Goal: Complete application form

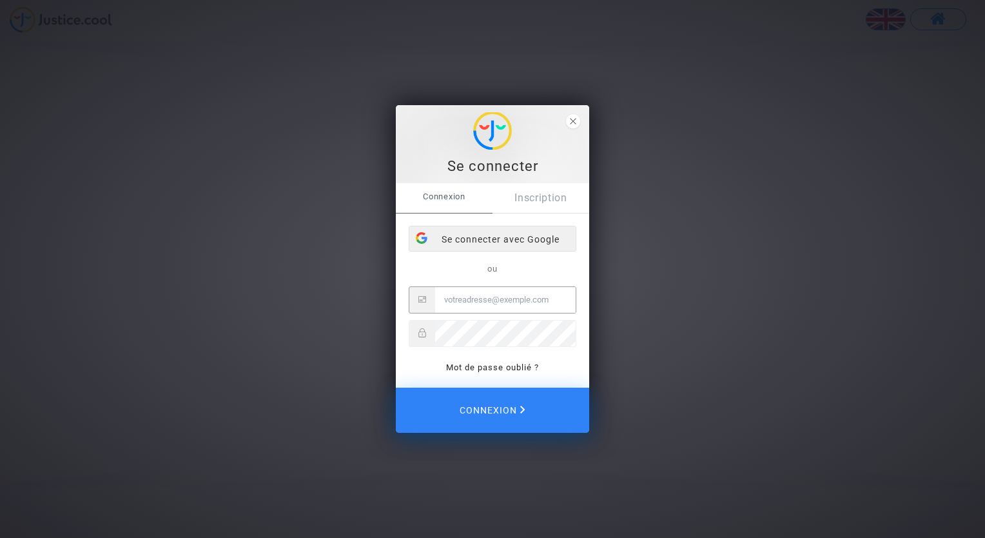
click at [460, 244] on div "Se connecter avec Google" at bounding box center [492, 239] width 166 height 26
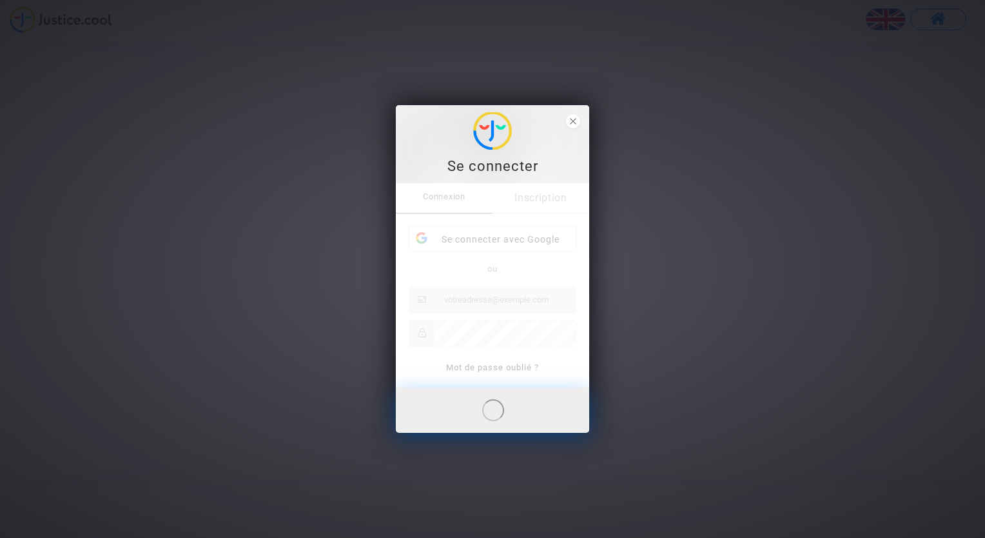
click at [527, 209] on div "Connexion Inscription Se connecter avec Google ou Mot de passe oublié ?" at bounding box center [492, 285] width 193 height 204
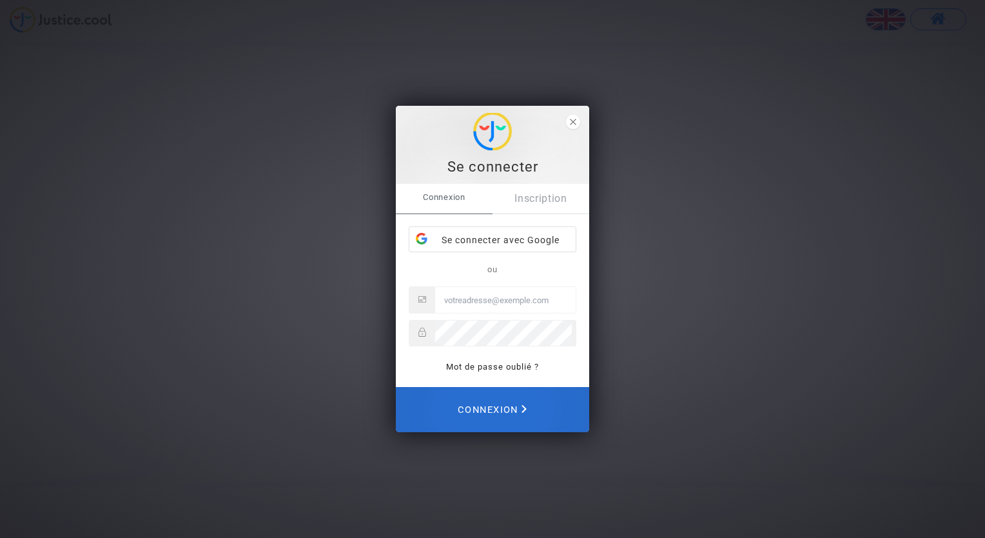
click at [511, 406] on span "Connexion" at bounding box center [492, 409] width 69 height 28
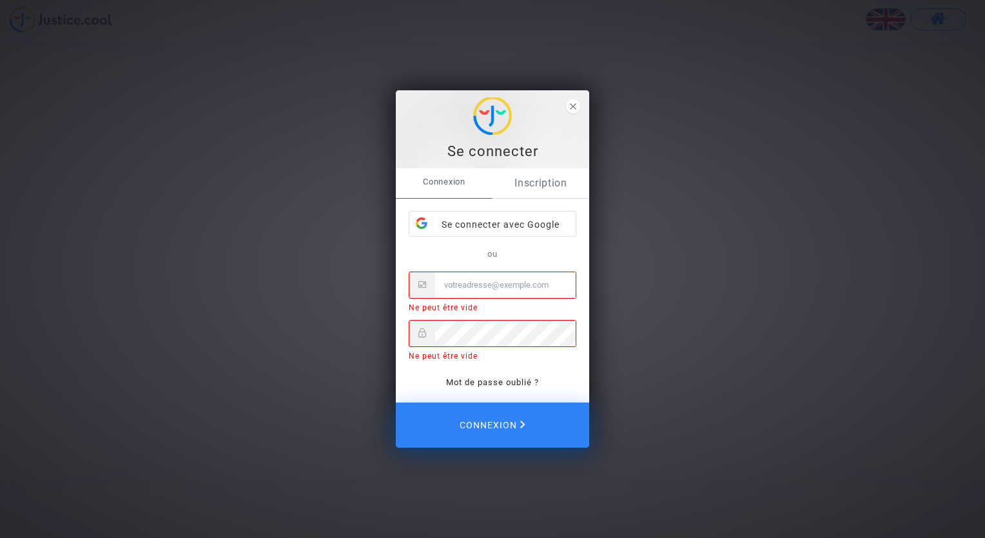
click at [534, 178] on link "Inscription" at bounding box center [541, 183] width 97 height 30
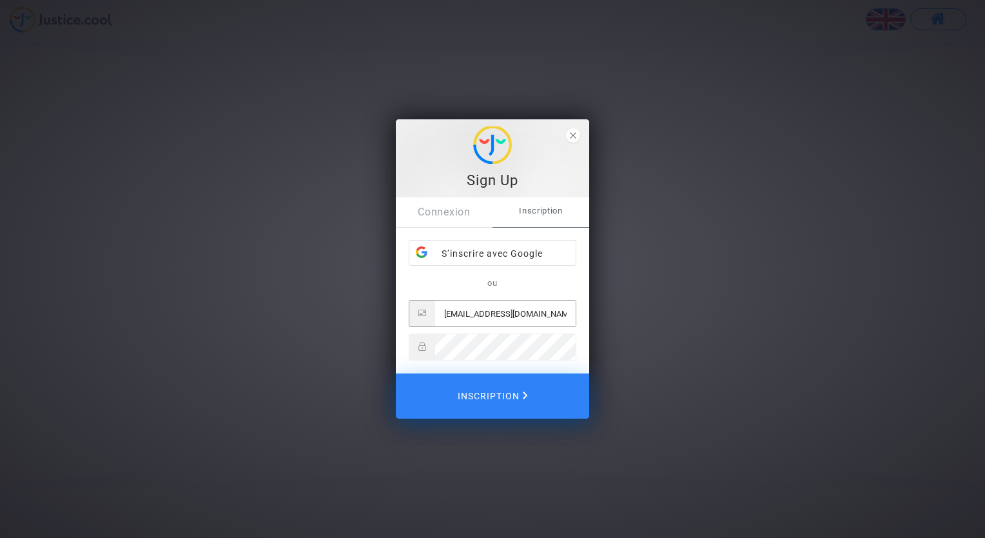
type input "[EMAIL_ADDRESS][DOMAIN_NAME]"
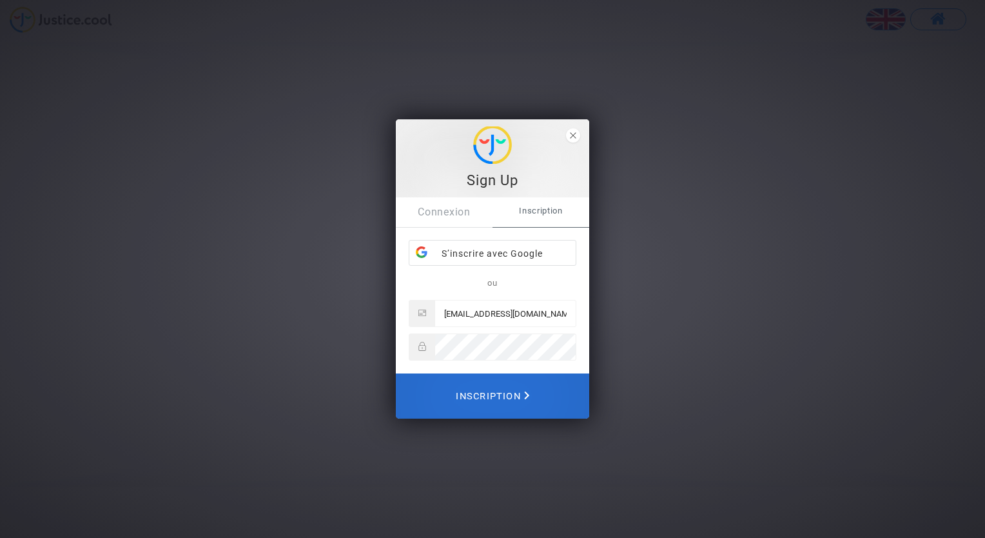
click at [484, 393] on span "Inscription" at bounding box center [493, 396] width 74 height 28
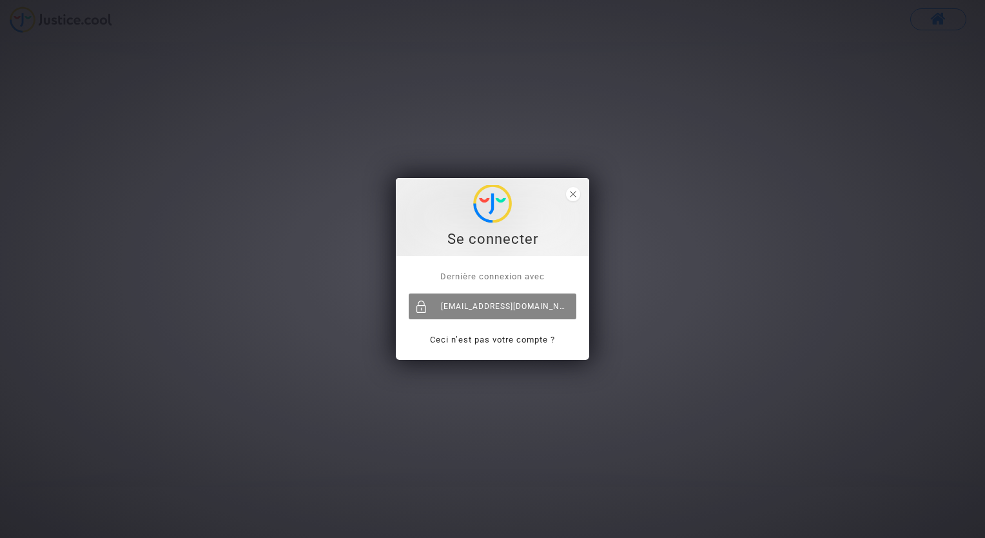
click at [514, 302] on div "[EMAIL_ADDRESS][DOMAIN_NAME]" at bounding box center [493, 306] width 168 height 26
click at [483, 279] on span "Dernière connexion avec" at bounding box center [492, 276] width 104 height 10
click at [575, 191] on icon "close" at bounding box center [573, 194] width 6 height 6
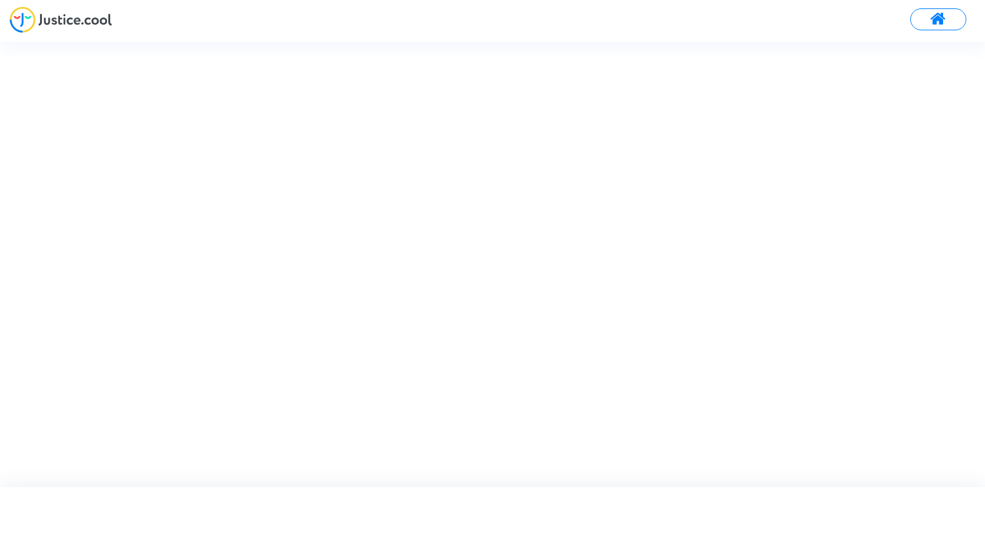
click at [932, 21] on span at bounding box center [938, 19] width 16 height 17
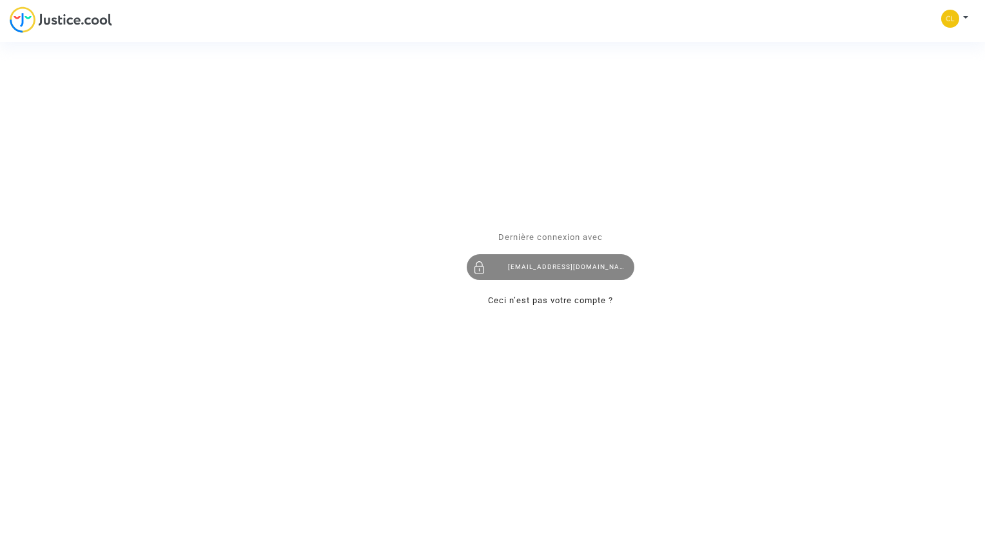
click at [566, 268] on div "[EMAIL_ADDRESS][DOMAIN_NAME]" at bounding box center [551, 268] width 168 height 26
click at [967, 13] on div "Se connecter Dernière connexion avec clairebliard@gmail.com Ceci n’est pas votr…" at bounding box center [492, 269] width 985 height 538
click at [944, 16] on div "Se connecter Dernière connexion avec clairebliard@gmail.com Ceci n’est pas votr…" at bounding box center [492, 269] width 985 height 538
click at [970, 22] on div "Se connecter Dernière connexion avec clairebliard@gmail.com Ceci n’est pas votr…" at bounding box center [492, 269] width 985 height 538
click at [941, 22] on div "Se connecter Dernière connexion avec clairebliard@gmail.com Ceci n’est pas votr…" at bounding box center [492, 269] width 985 height 538
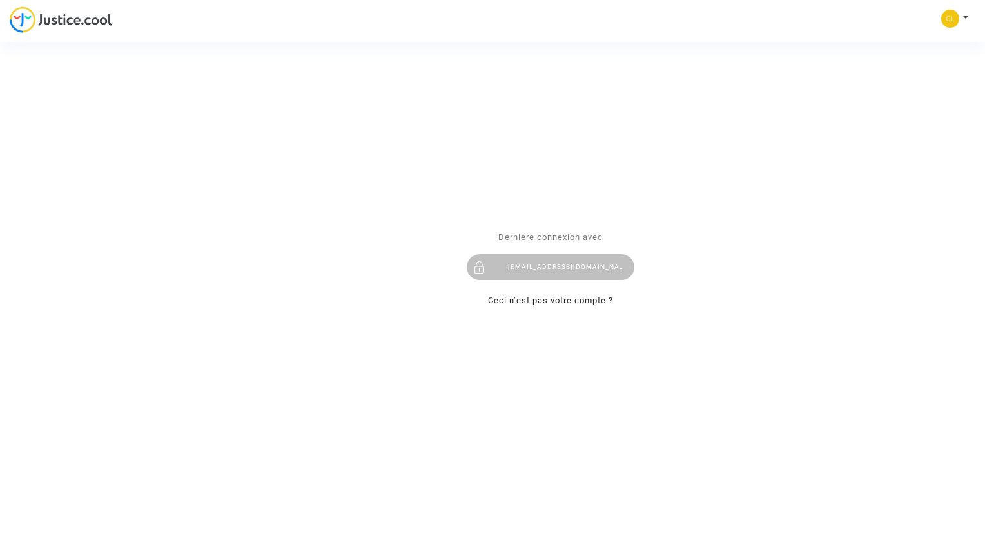
click at [947, 20] on div "Se connecter Dernière connexion avec clairebliard@gmail.com Ceci n’est pas votr…" at bounding box center [492, 269] width 985 height 538
click at [965, 17] on div "Se connecter Dernière connexion avec clairebliard@gmail.com Ceci n’est pas votr…" at bounding box center [492, 269] width 985 height 538
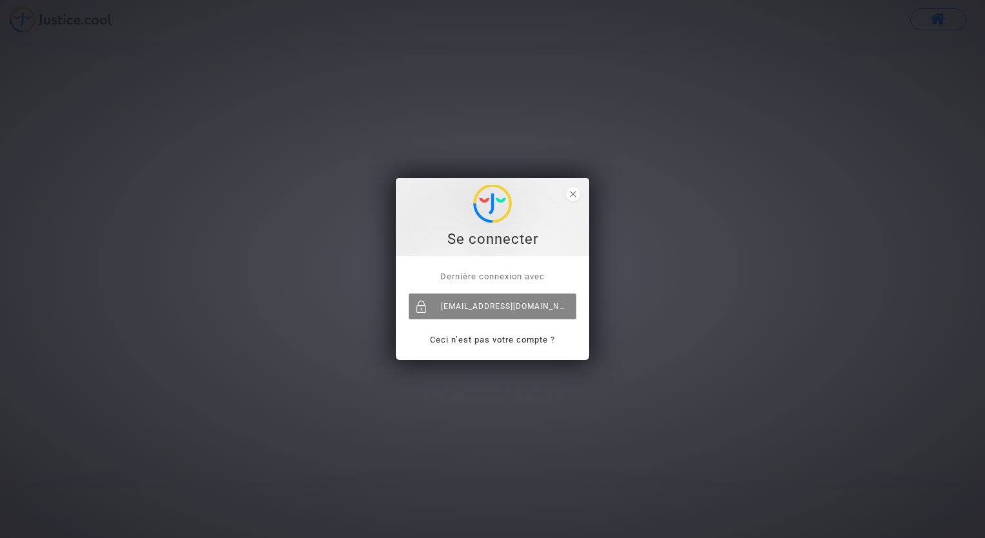
click at [460, 300] on div "[EMAIL_ADDRESS][DOMAIN_NAME]" at bounding box center [493, 306] width 168 height 26
click at [573, 189] on span "close" at bounding box center [573, 194] width 14 height 14
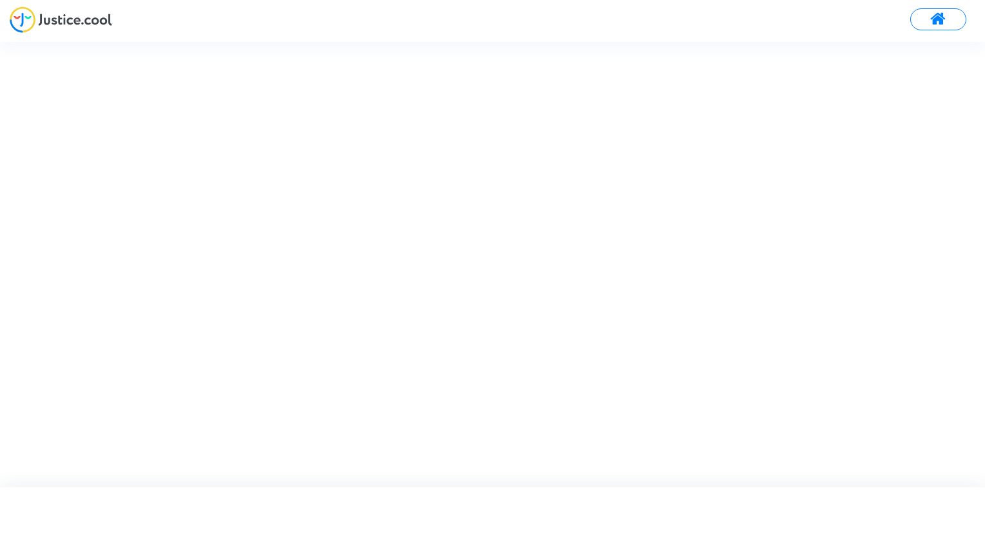
click at [941, 21] on span at bounding box center [938, 19] width 16 height 17
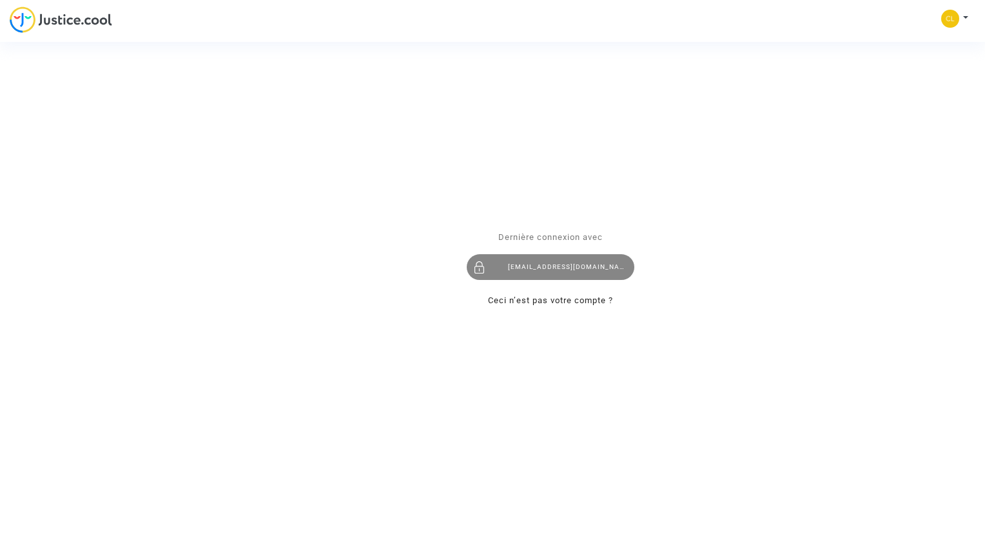
click at [543, 268] on div "[EMAIL_ADDRESS][DOMAIN_NAME]" at bounding box center [551, 268] width 168 height 26
click at [965, 19] on div "Se connecter Dernière connexion avec clairebliard@gmail.com Ceci n’est pas votr…" at bounding box center [492, 269] width 985 height 538
click at [965, 13] on div "Se connecter Dernière connexion avec clairebliard@gmail.com Ceci n’est pas votr…" at bounding box center [492, 269] width 985 height 538
drag, startPoint x: 965, startPoint y: 13, endPoint x: 544, endPoint y: 165, distance: 447.7
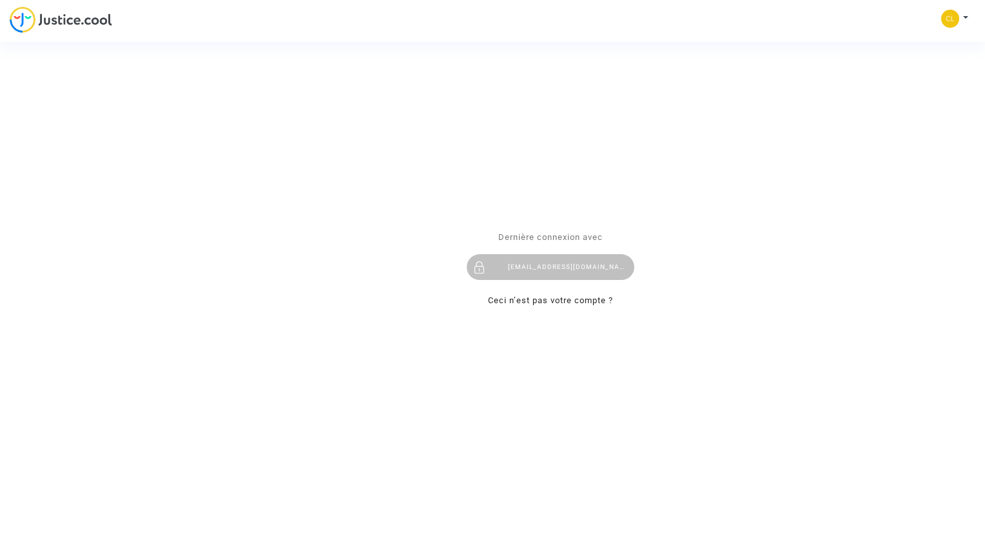
click at [544, 165] on div "Se connecter Dernière connexion avec clairebliard@gmail.com Ceci n’est pas votr…" at bounding box center [492, 269] width 985 height 538
click at [516, 270] on div "[EMAIL_ADDRESS][DOMAIN_NAME]" at bounding box center [551, 268] width 168 height 26
click at [500, 305] on link "Ceci n’est pas votre compte ?" at bounding box center [550, 301] width 125 height 10
click at [500, 305] on link "Ceci n’est pas votre compte ?" at bounding box center [546, 301] width 125 height 10
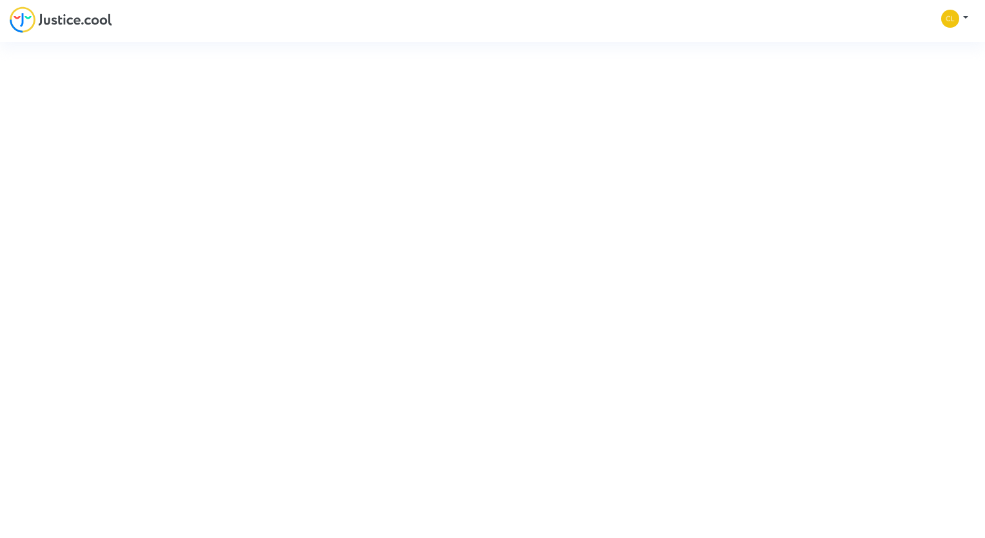
type input "[EMAIL_ADDRESS][DOMAIN_NAME]"
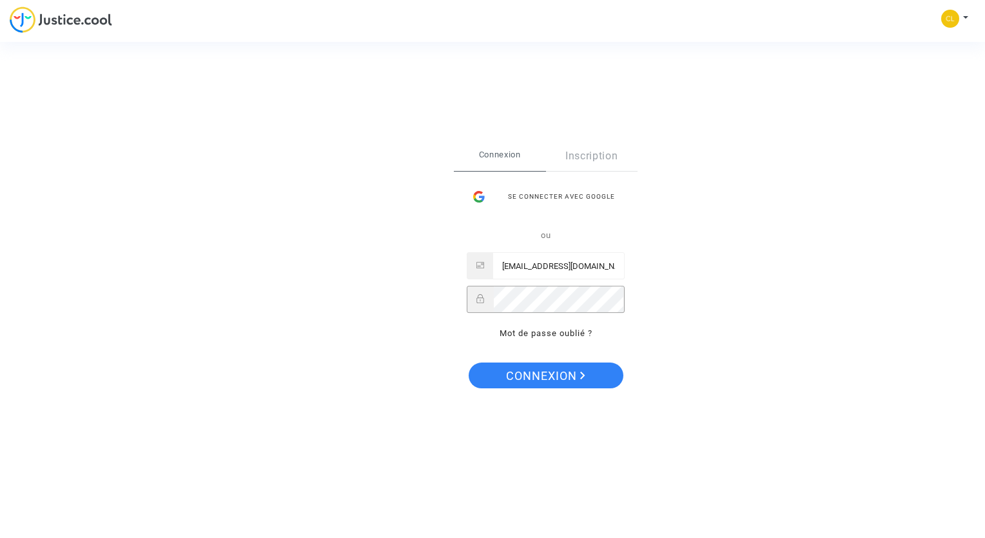
click at [408, 326] on div "Se connecter Connexion Inscription Se connecter avec Google ou clairebliard@gma…" at bounding box center [492, 269] width 985 height 538
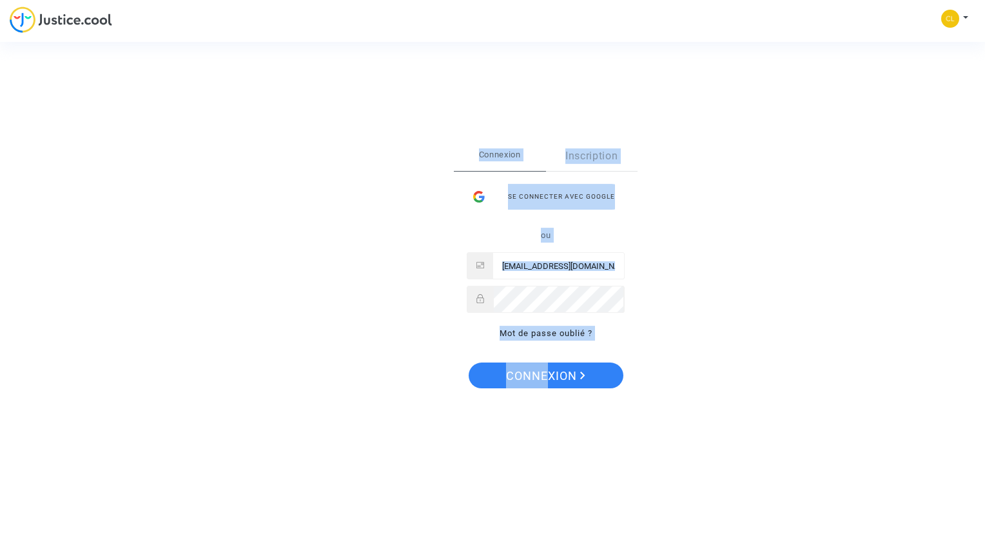
drag, startPoint x: 424, startPoint y: 402, endPoint x: 544, endPoint y: 378, distance: 123.0
click at [544, 378] on div "Se connecter Connexion Inscription Se connecter avec Google ou clairebliard@gma…" at bounding box center [492, 269] width 985 height 538
click at [544, 378] on span "Connexion" at bounding box center [545, 375] width 79 height 27
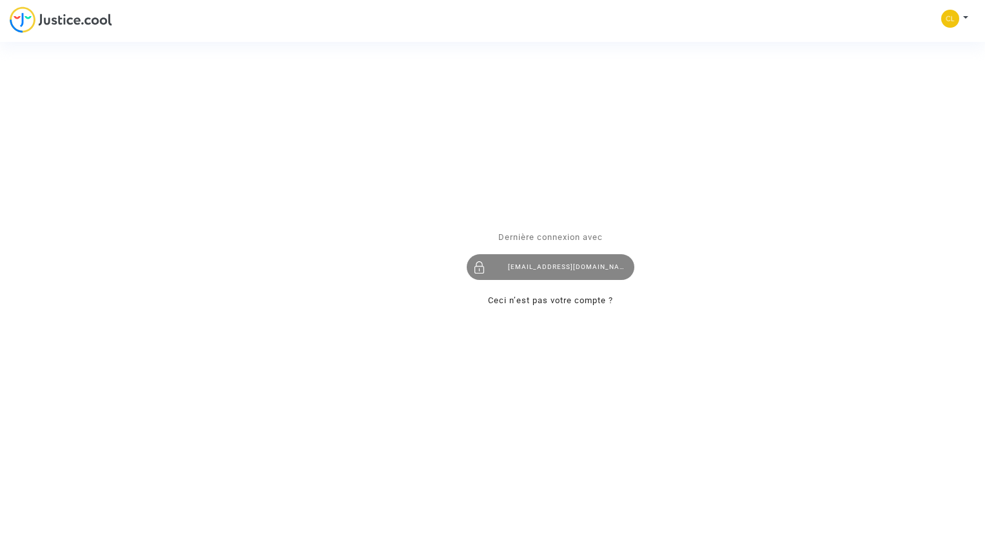
click at [547, 270] on div "[EMAIL_ADDRESS][DOMAIN_NAME]" at bounding box center [551, 268] width 168 height 26
click at [543, 266] on div "[EMAIL_ADDRESS][DOMAIN_NAME]" at bounding box center [551, 268] width 168 height 26
click at [956, 21] on div "Se connecter Dernière connexion avec clairebliard@gmail.com Ceci n’est pas votr…" at bounding box center [492, 269] width 985 height 538
click at [955, 19] on div "Se connecter Dernière connexion avec clairebliard@gmail.com Ceci n’est pas votr…" at bounding box center [492, 269] width 985 height 538
click at [954, 20] on div "Se connecter Dernière connexion avec clairebliard@gmail.com Ceci n’est pas votr…" at bounding box center [492, 269] width 985 height 538
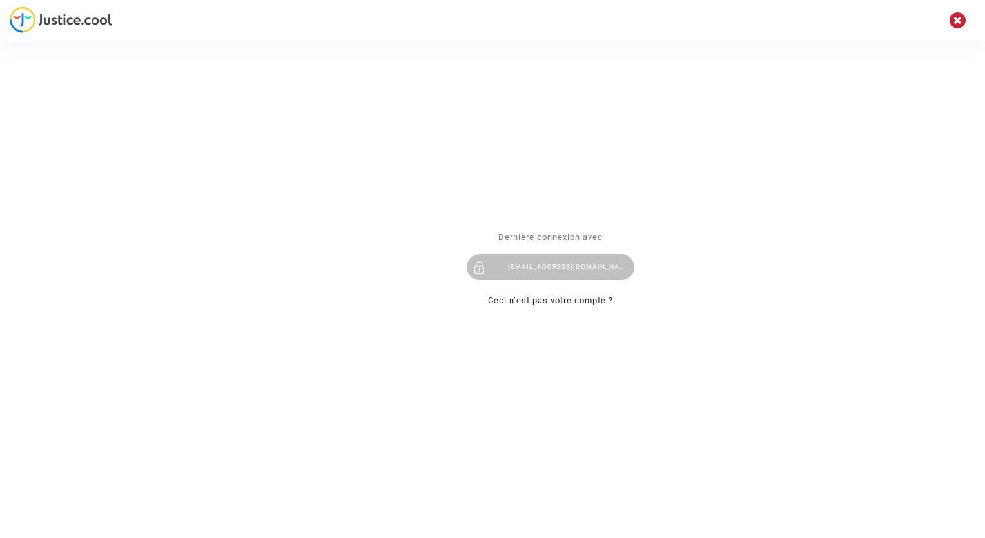
click at [949, 19] on div "Se connecter Dernière connexion avec clairebliard@gmail.com Ceci n’est pas votr…" at bounding box center [492, 269] width 985 height 538
click at [524, 268] on div "[EMAIL_ADDRESS][DOMAIN_NAME]" at bounding box center [551, 268] width 168 height 26
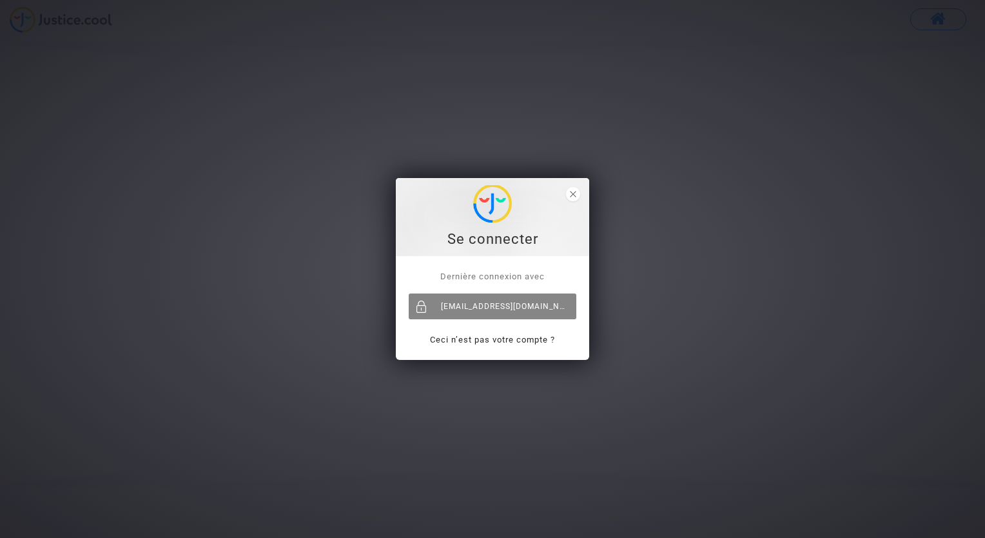
click at [493, 306] on div "[EMAIL_ADDRESS][DOMAIN_NAME]" at bounding box center [493, 306] width 168 height 26
click at [426, 307] on div at bounding box center [422, 306] width 26 height 26
